Goal: Information Seeking & Learning: Learn about a topic

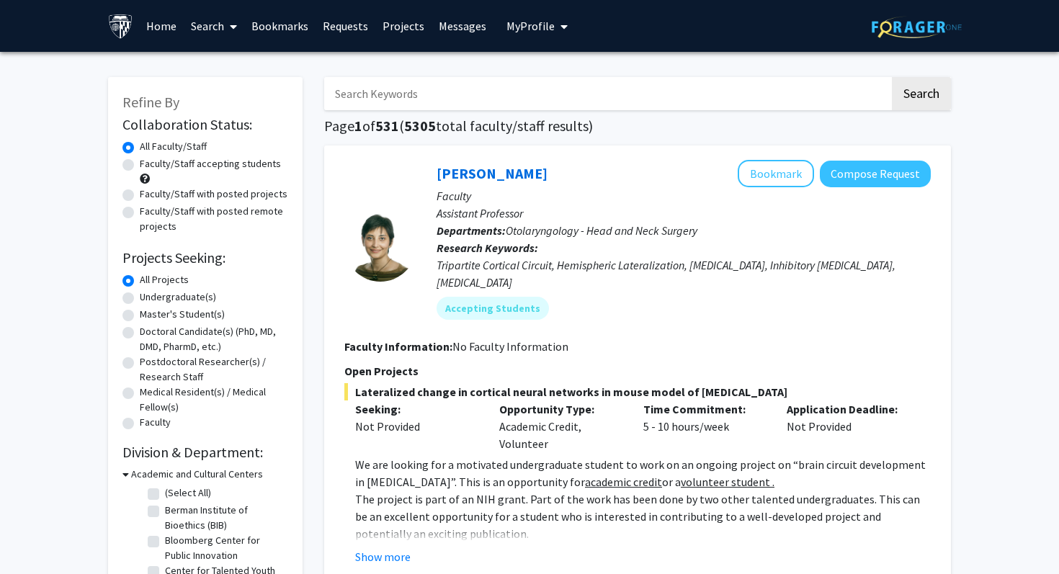
click at [243, 161] on label "Faculty/Staff accepting students" at bounding box center [210, 163] width 141 height 15
click at [149, 161] on input "Faculty/Staff accepting students" at bounding box center [144, 160] width 9 height 9
radio input "true"
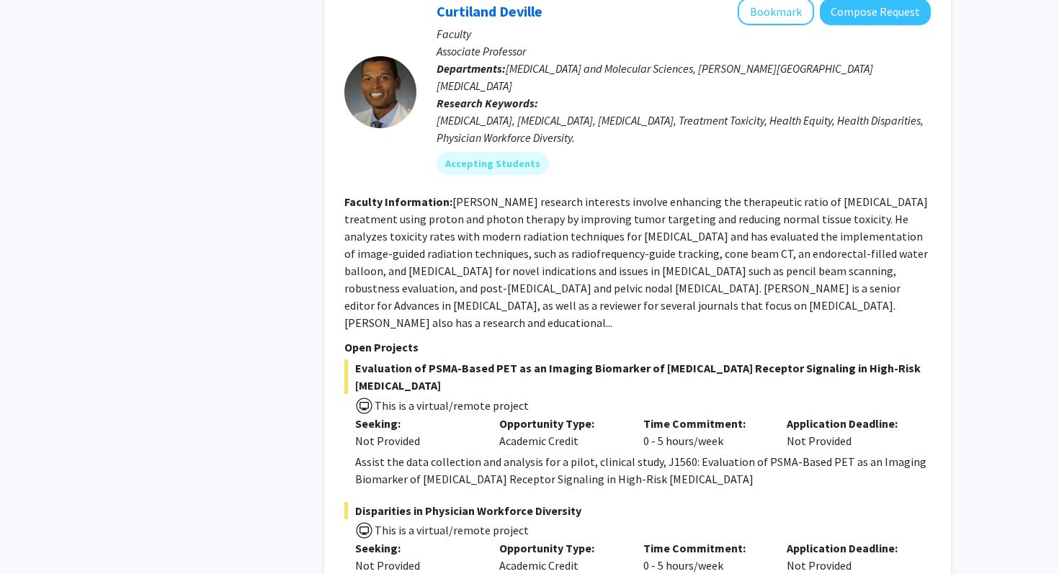
scroll to position [748, 0]
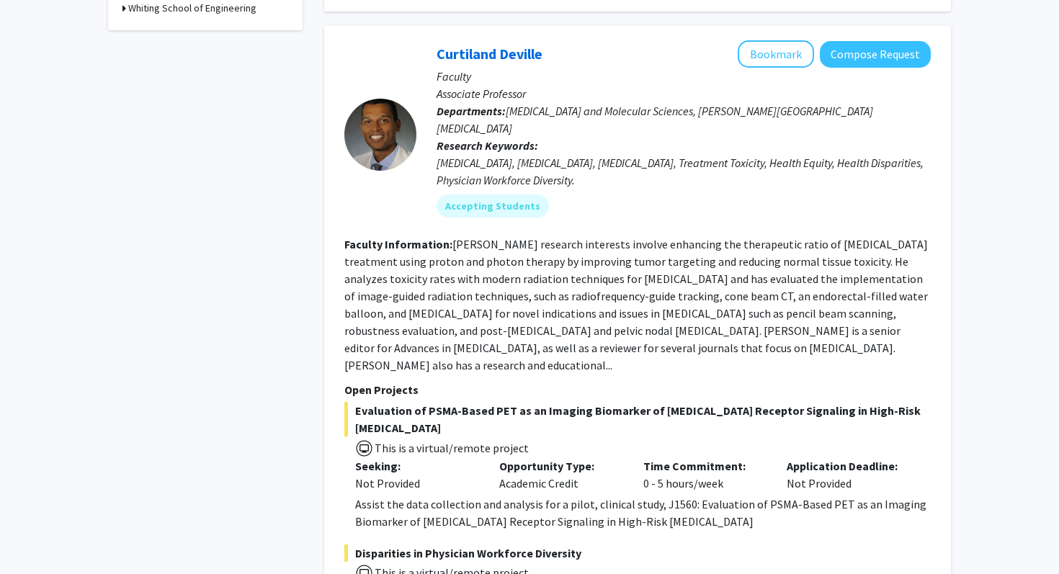
click at [555, 326] on fg-search-faculty "Curtiland Deville Bookmark Compose Request Faculty Associate Professor Departme…" at bounding box center [637, 338] width 586 height 597
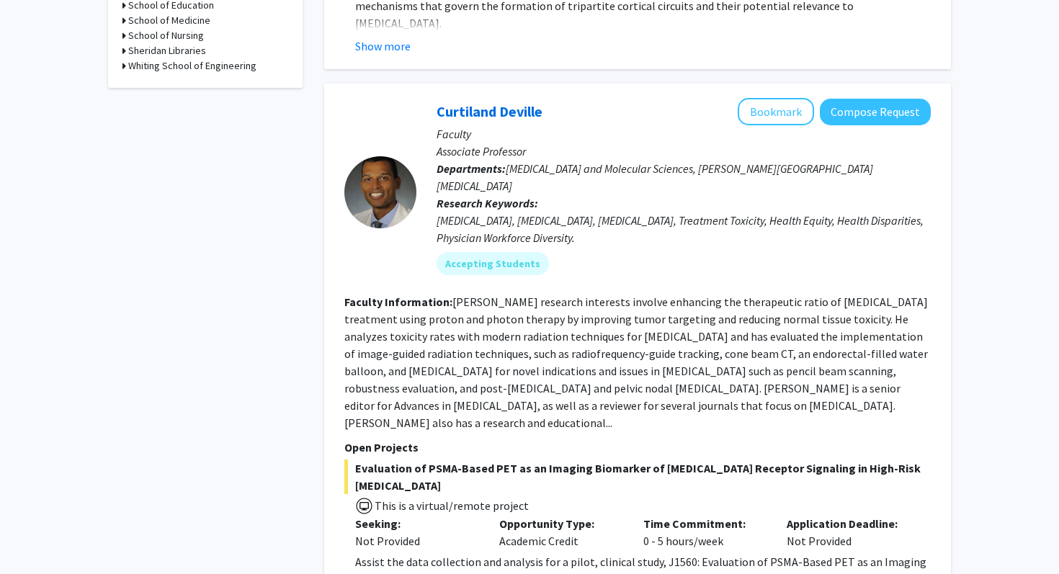
scroll to position [628, 0]
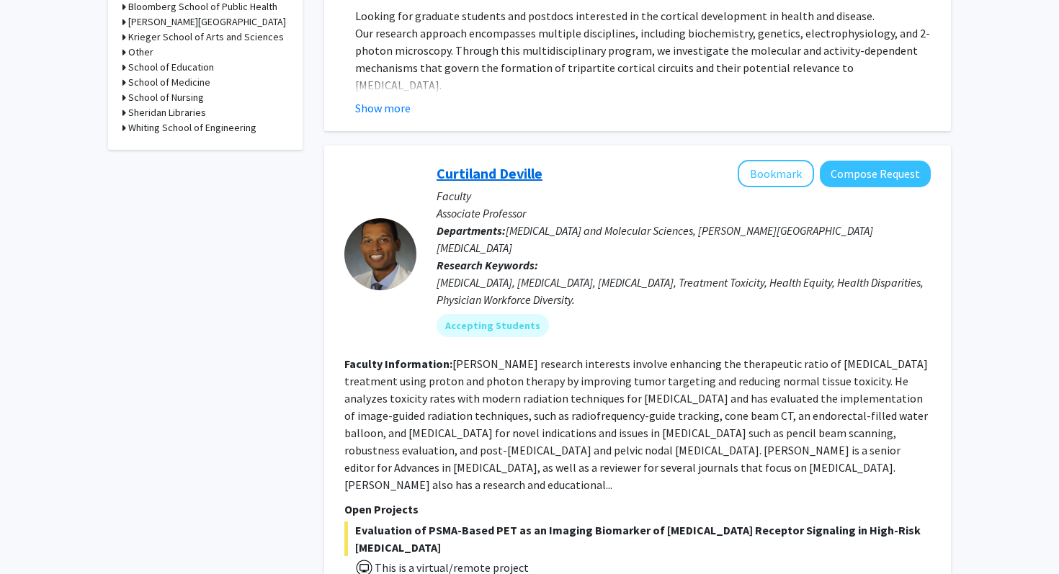
click at [468, 164] on link "Curtiland Deville" at bounding box center [490, 173] width 106 height 18
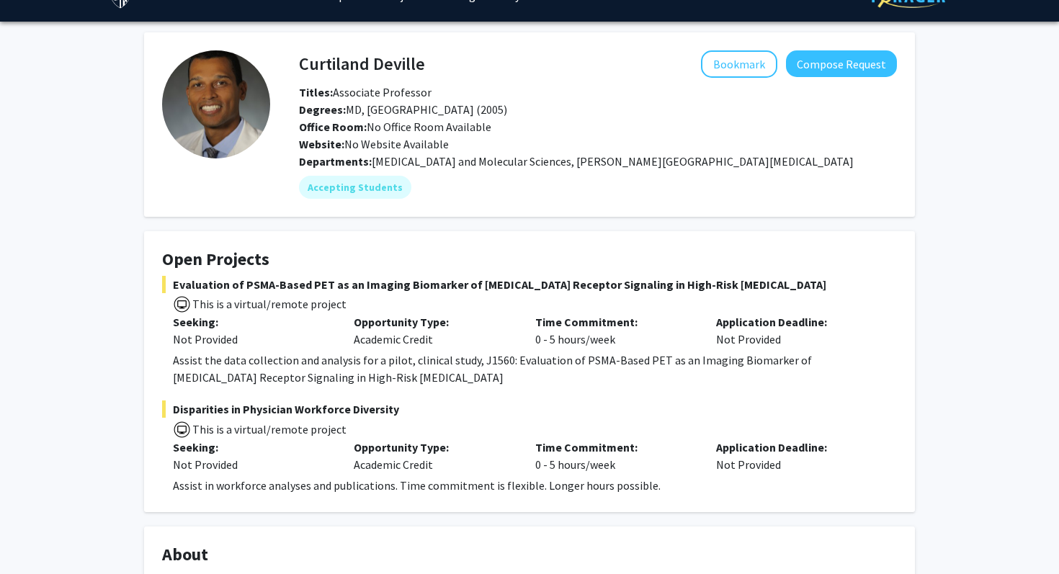
scroll to position [37, 0]
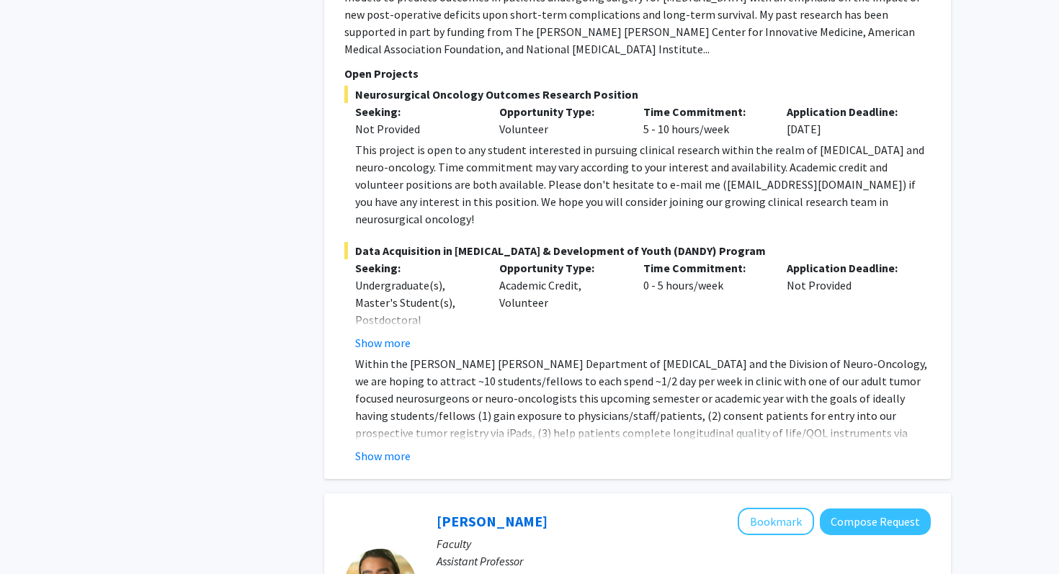
scroll to position [1753, 0]
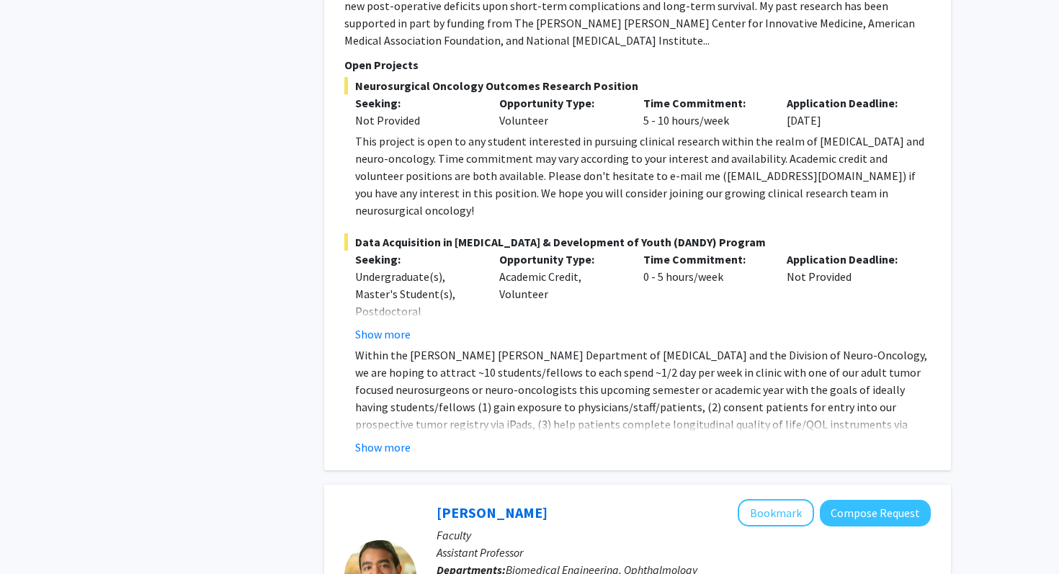
click at [376, 349] on fg-read-more "Within the Johns Hopkins Department of Neurosurgery and the Division of Neuro-O…" at bounding box center [637, 402] width 586 height 110
click at [377, 439] on button "Show more" at bounding box center [382, 447] width 55 height 17
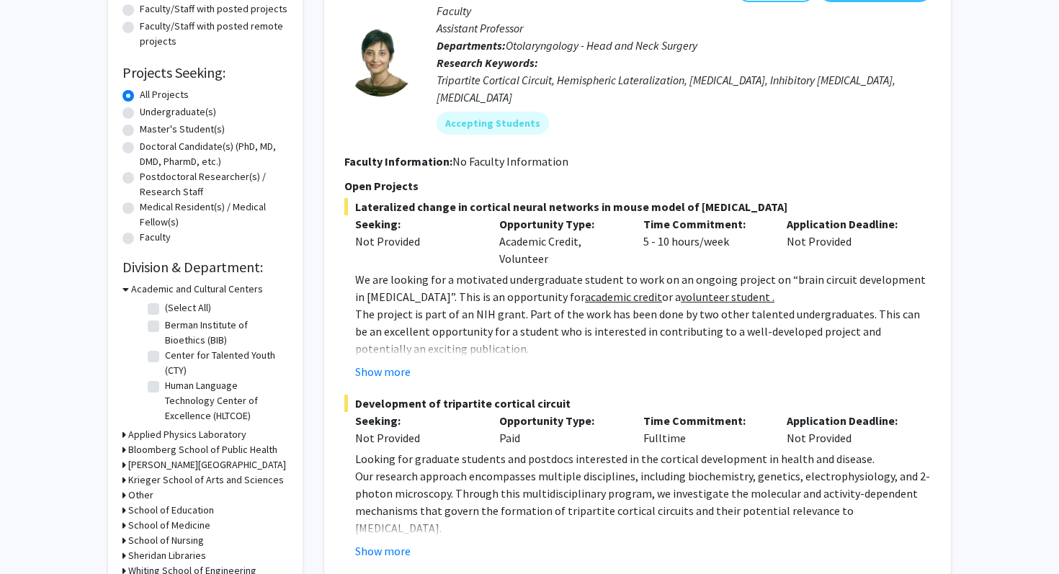
scroll to position [0, 0]
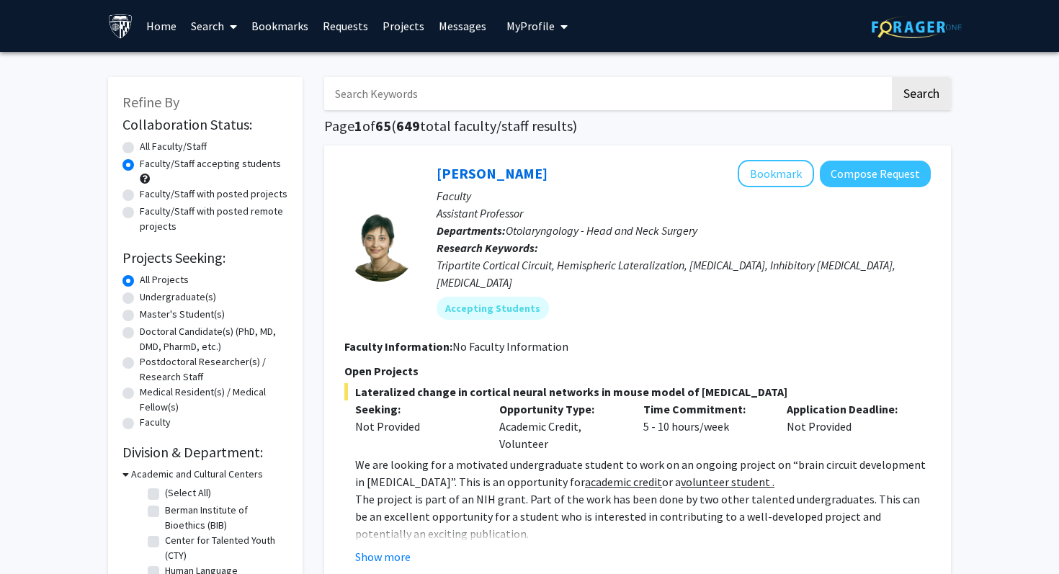
click at [554, 100] on input "Search Keywords" at bounding box center [607, 93] width 566 height 33
type input "cardiology, cardiovascular, cardio, heart"
click at [892, 77] on button "Search" at bounding box center [921, 93] width 59 height 33
radio input "true"
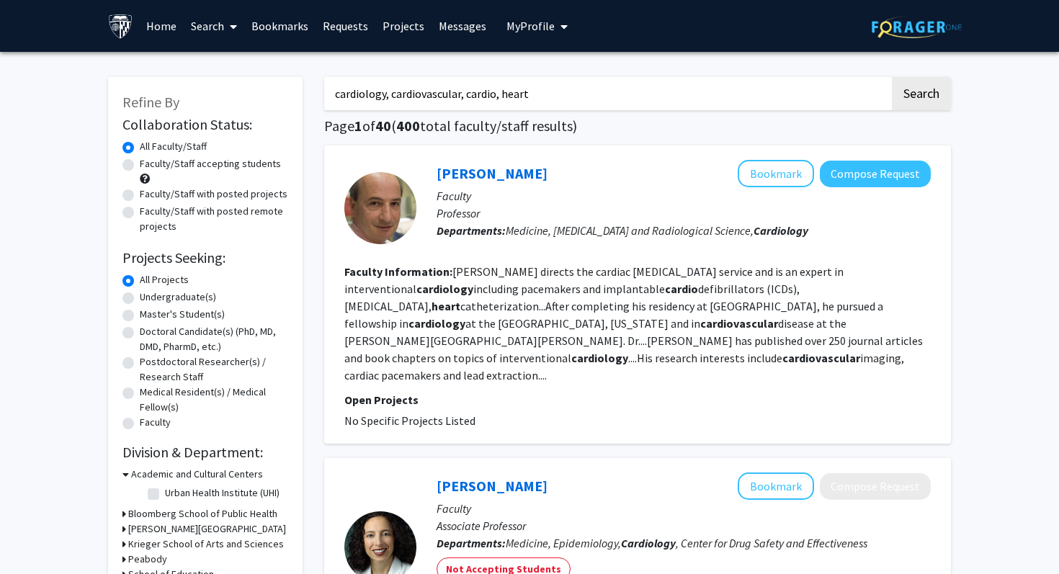
click at [140, 166] on label "Faculty/Staff accepting students" at bounding box center [210, 163] width 141 height 15
click at [140, 166] on input "Faculty/Staff accepting students" at bounding box center [144, 160] width 9 height 9
radio input "true"
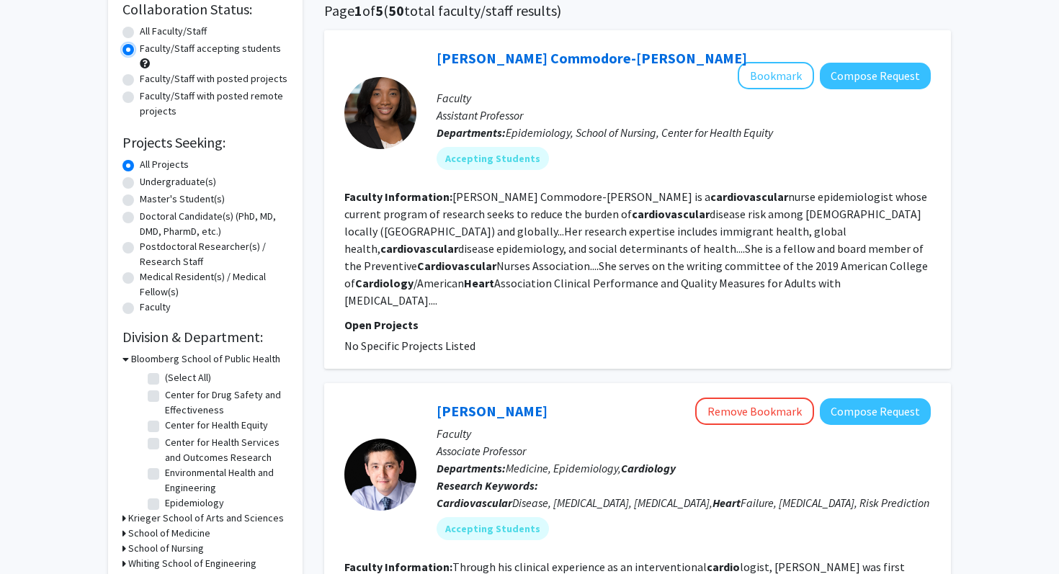
scroll to position [118, 0]
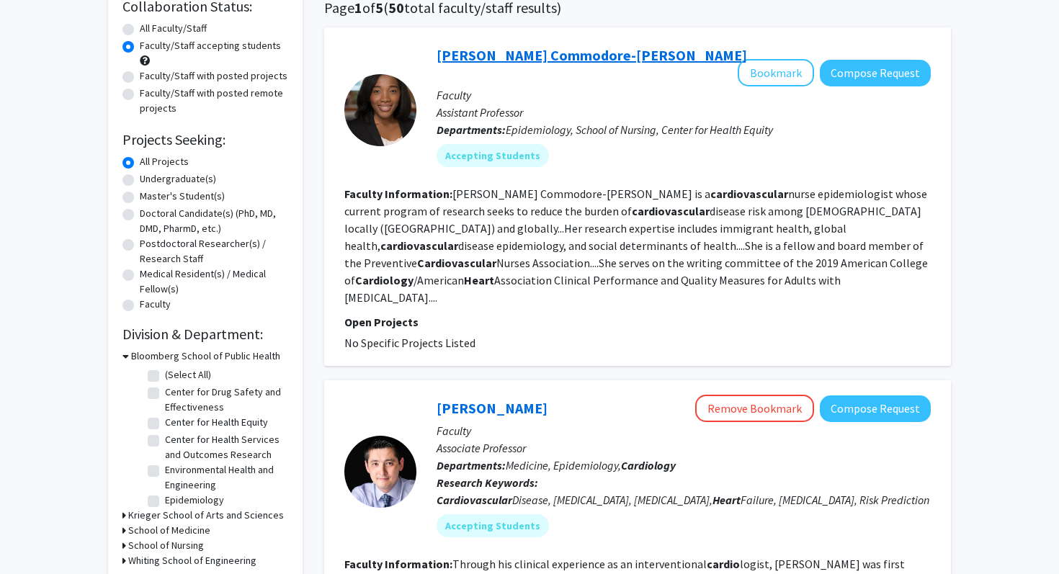
click at [559, 49] on link "[PERSON_NAME] Commodore-[PERSON_NAME]" at bounding box center [592, 55] width 310 height 18
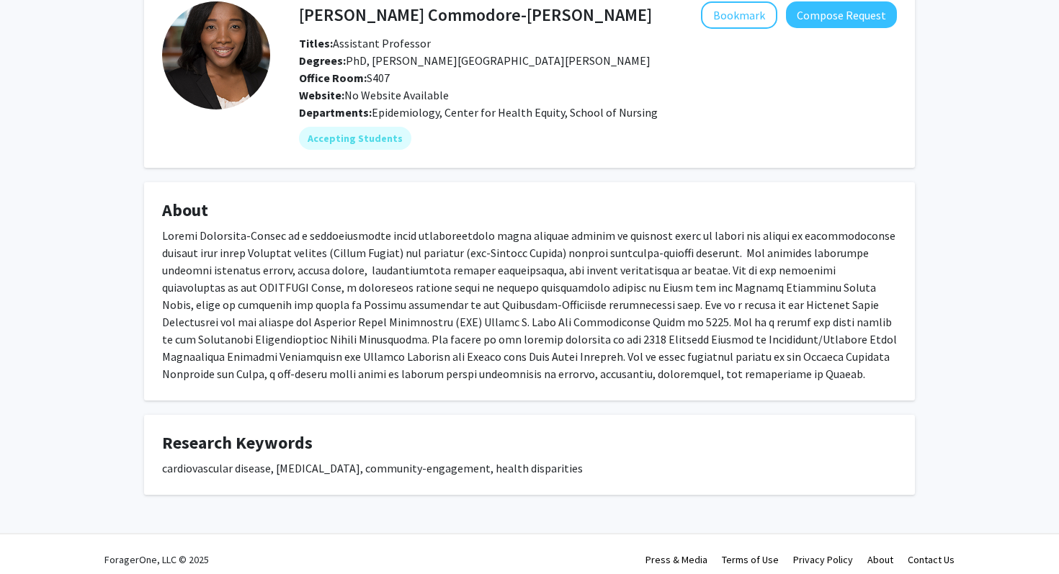
scroll to position [80, 0]
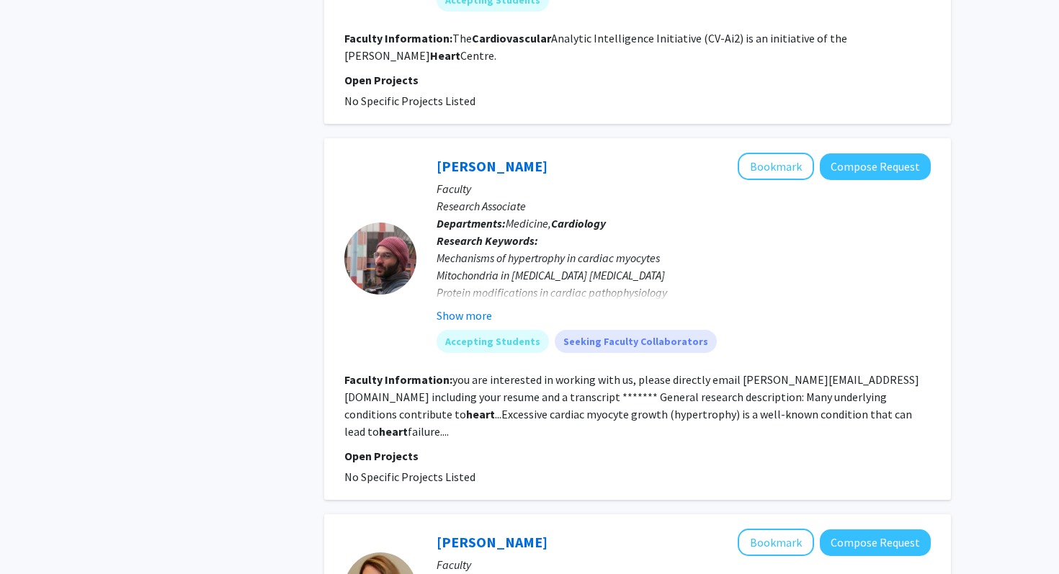
scroll to position [2540, 0]
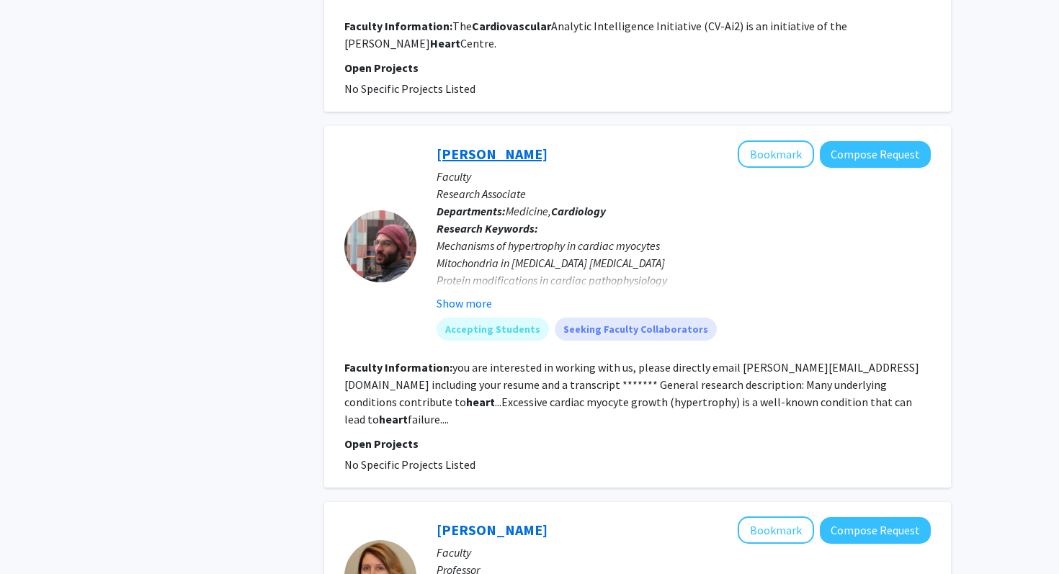
click at [491, 145] on link "Kyriakos Papanicolaou" at bounding box center [492, 154] width 111 height 18
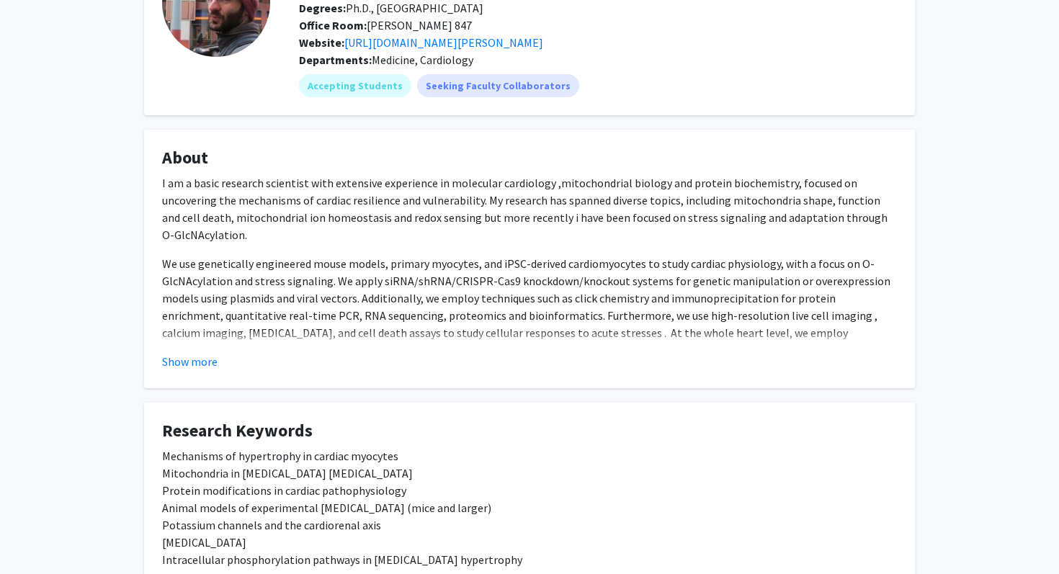
scroll to position [138, 0]
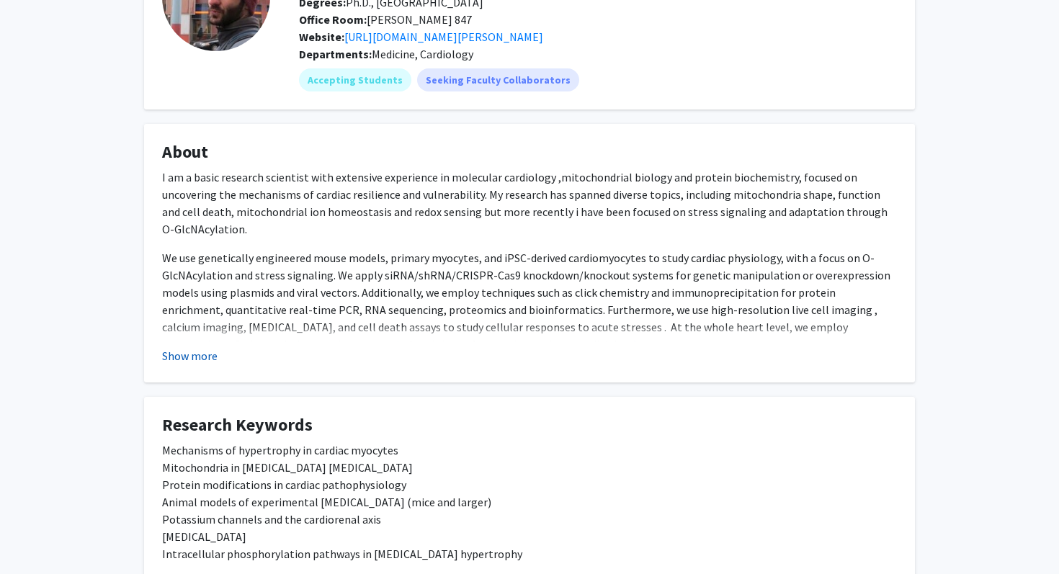
click at [191, 350] on button "Show more" at bounding box center [189, 355] width 55 height 17
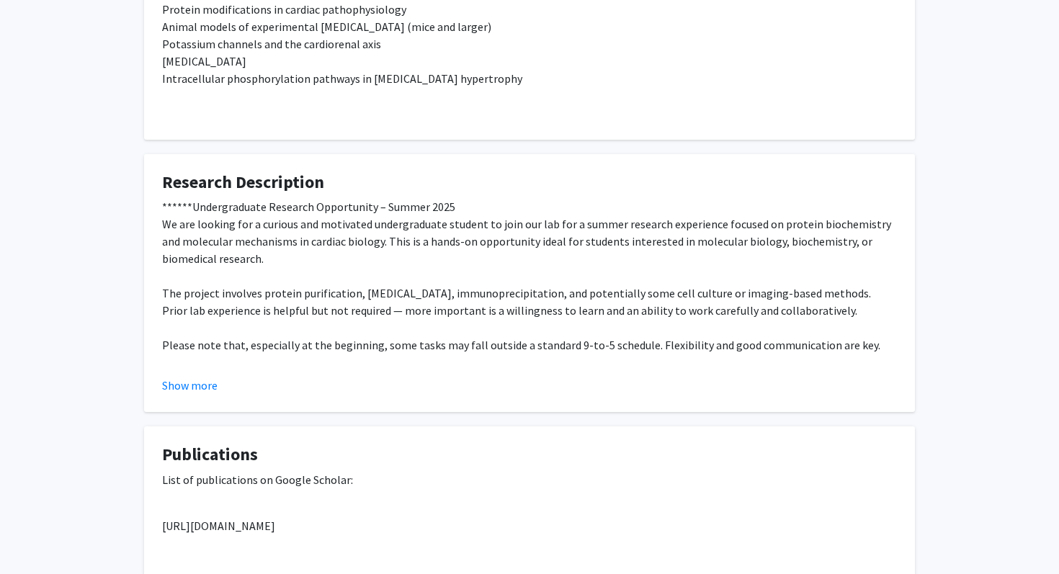
scroll to position [658, 0]
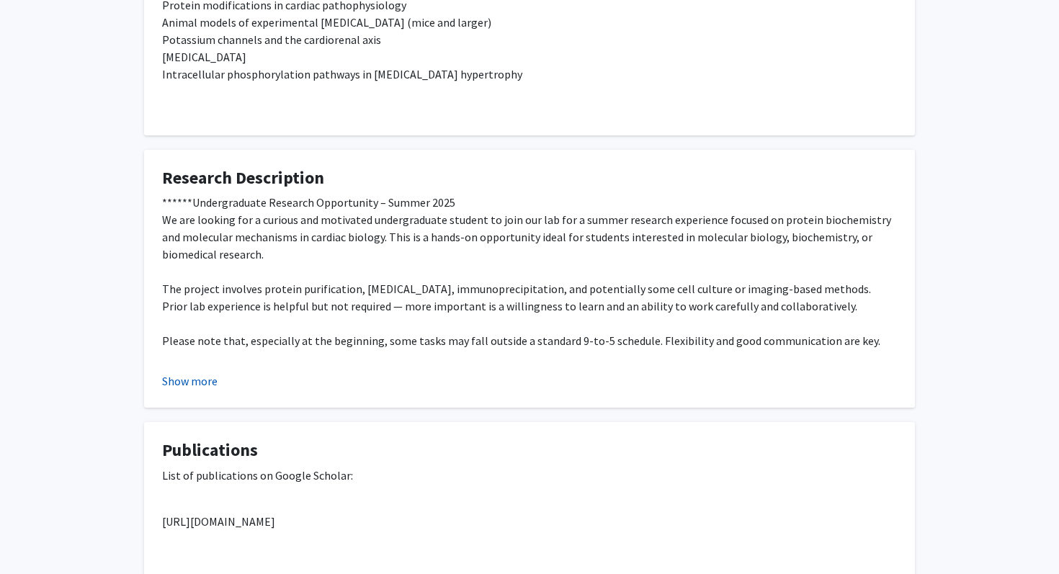
click at [208, 372] on button "Show more" at bounding box center [189, 380] width 55 height 17
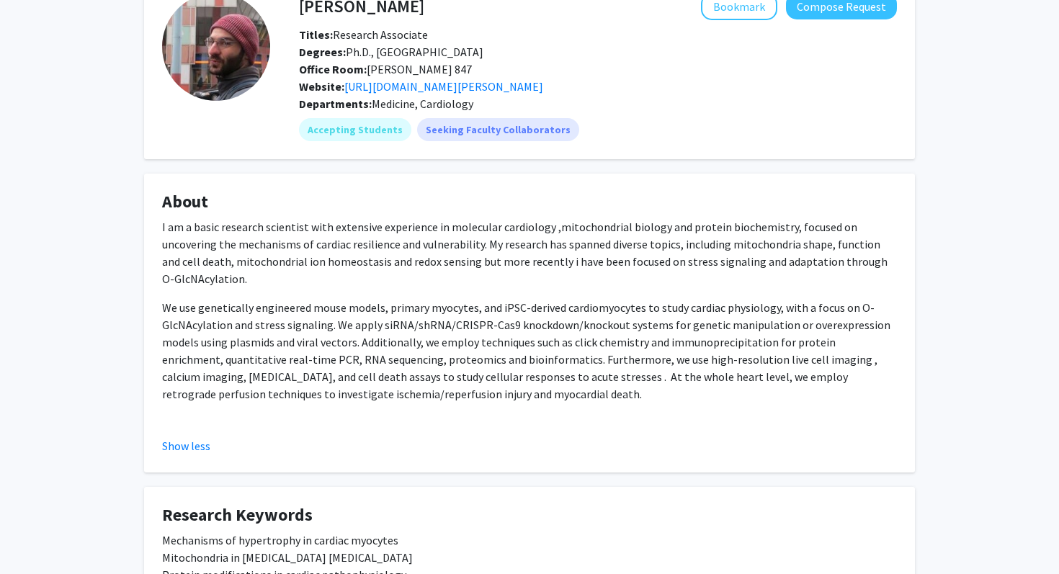
scroll to position [0, 0]
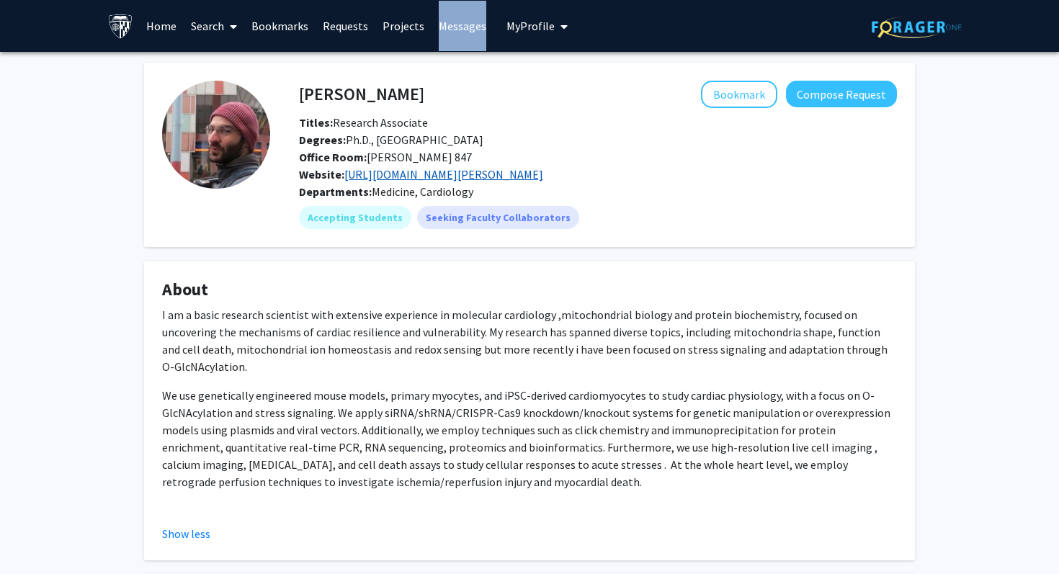
click at [416, 177] on link "https://www.researchgate.net/profile/Kyriakos-Papanicolaou" at bounding box center [443, 174] width 199 height 14
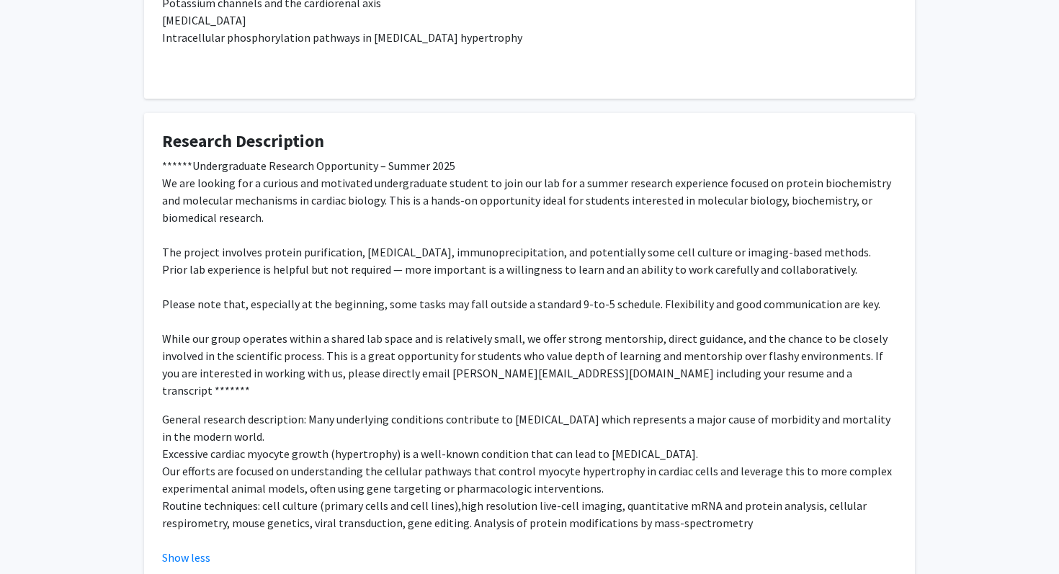
scroll to position [687, 0]
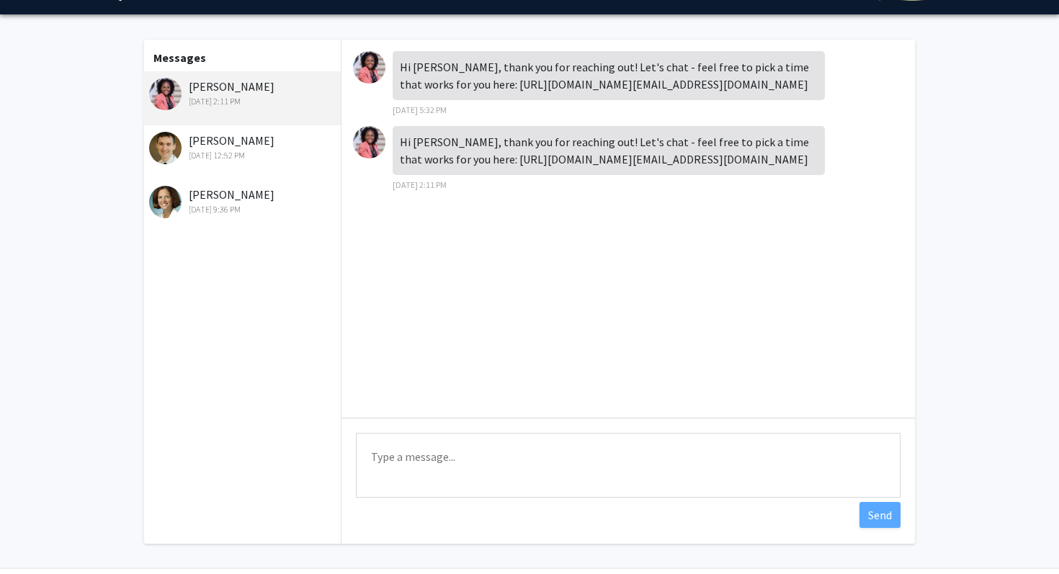
scroll to position [43, 0]
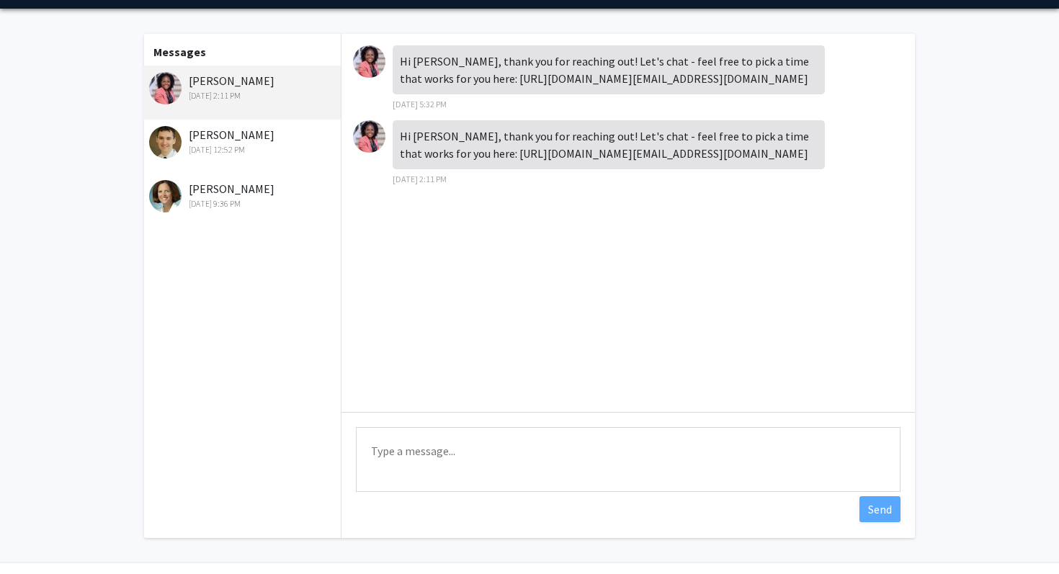
click at [242, 187] on div "Elizabeth Ratchford Jul 5, 2024 9:36 PM" at bounding box center [243, 195] width 188 height 30
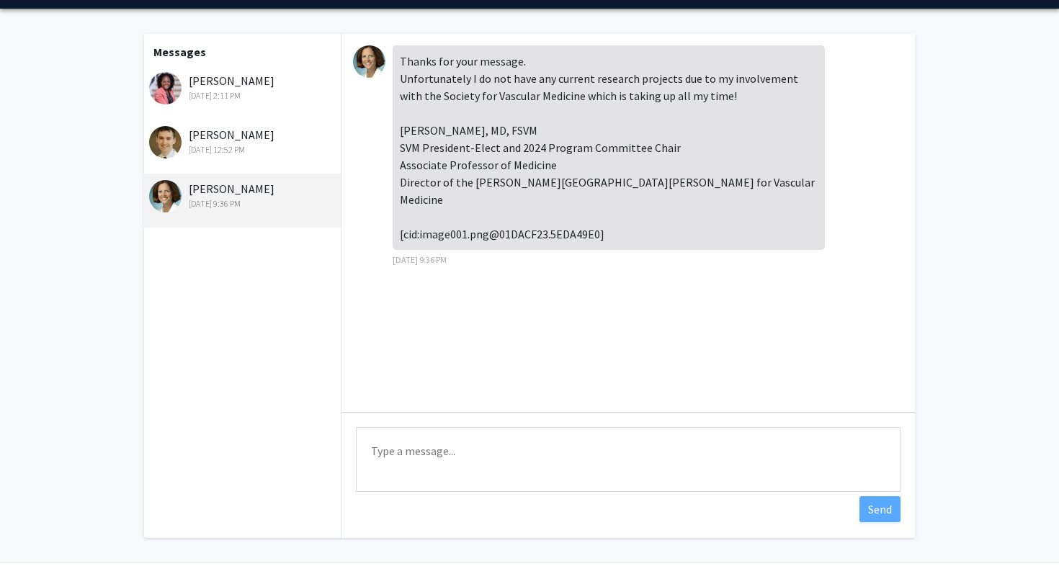
click at [238, 102] on div "Bunmi Ogungbe Nov 7, 2024 2:11 PM" at bounding box center [241, 93] width 199 height 54
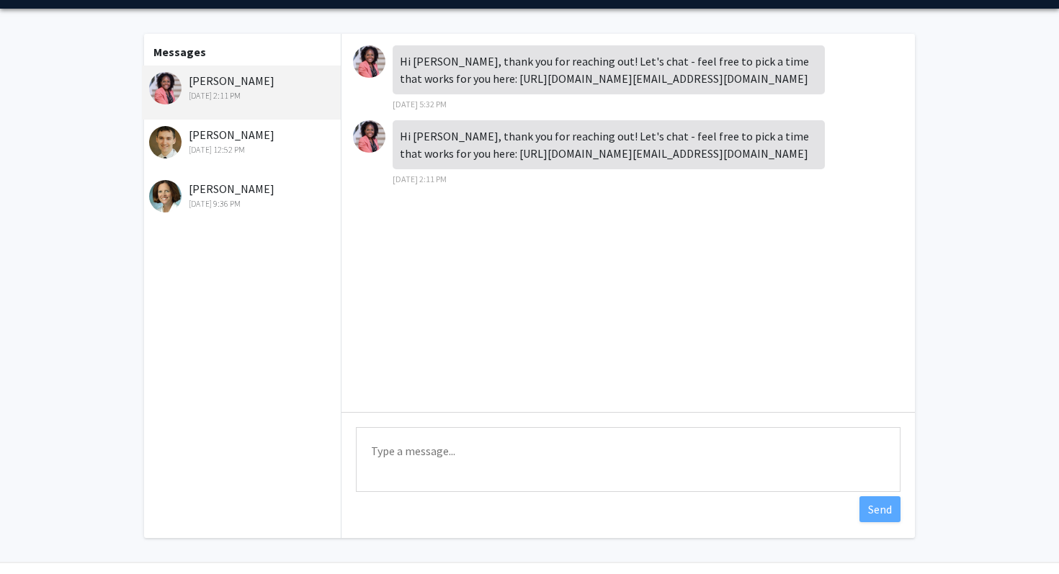
click at [233, 187] on div "Elizabeth Ratchford Jul 5, 2024 9:36 PM" at bounding box center [243, 195] width 188 height 30
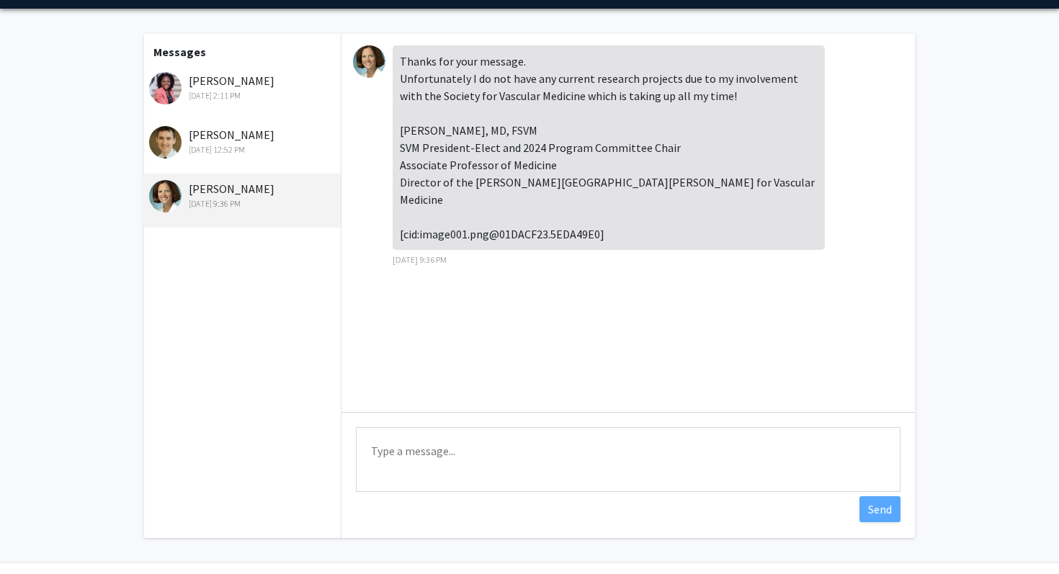
click at [233, 162] on div "Andreas Barth Oct 15, 2024 12:52 PM" at bounding box center [241, 147] width 199 height 54
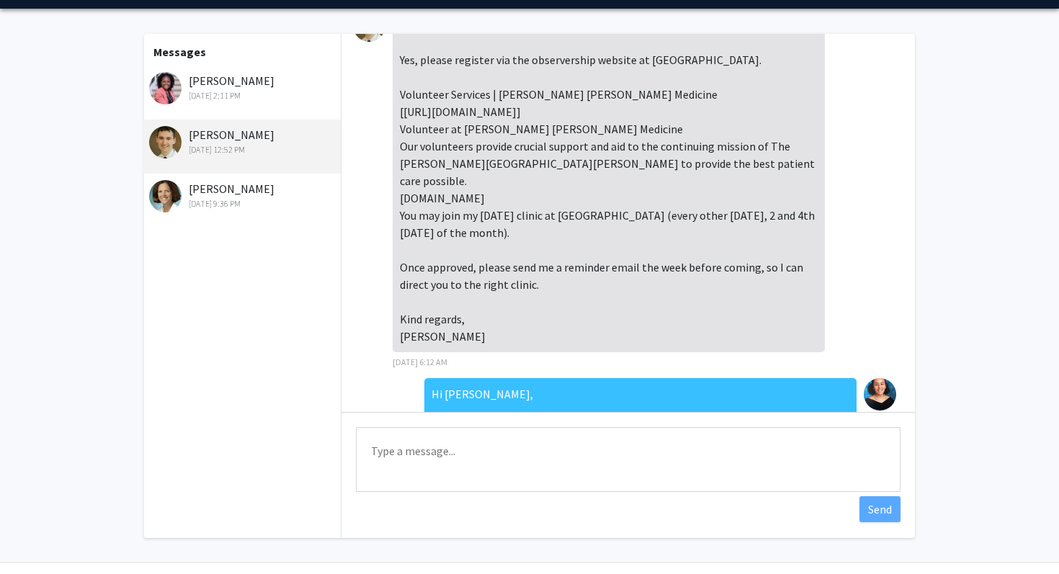
scroll to position [434, 0]
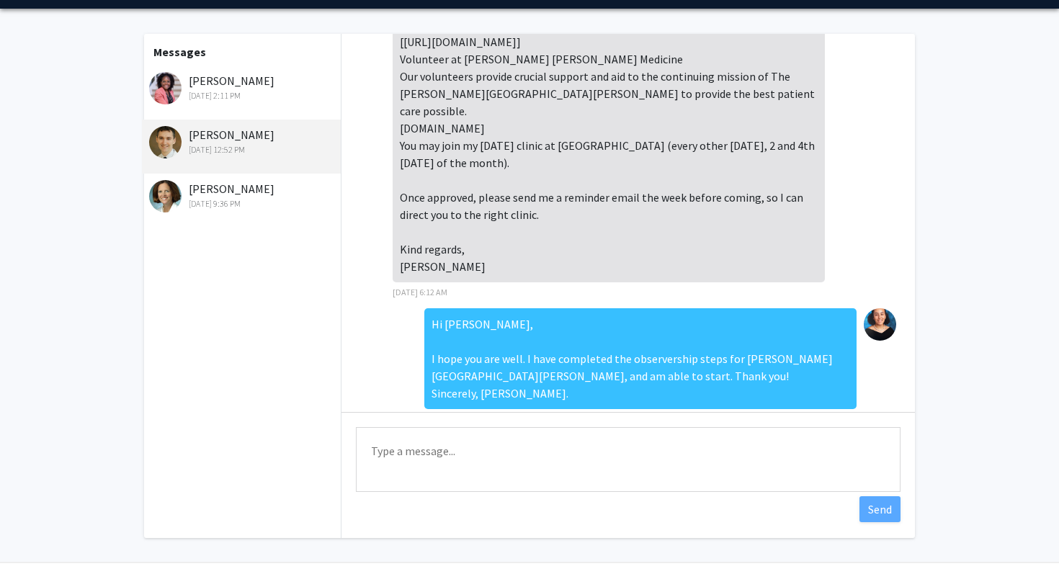
click at [254, 184] on div "Elizabeth Ratchford Jul 5, 2024 9:36 PM" at bounding box center [243, 195] width 188 height 30
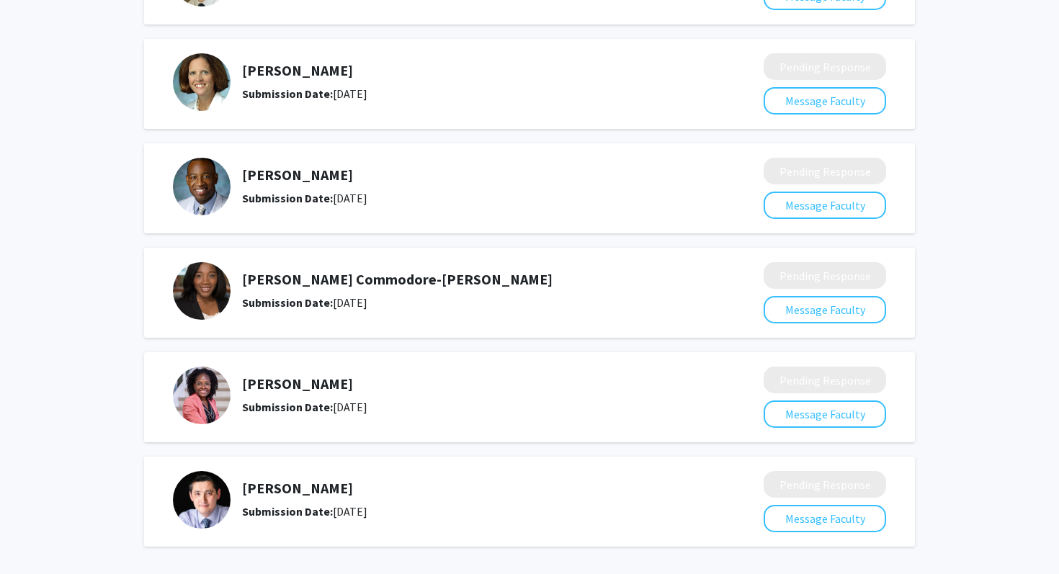
scroll to position [353, 0]
